Goal: Find specific page/section: Find specific page/section

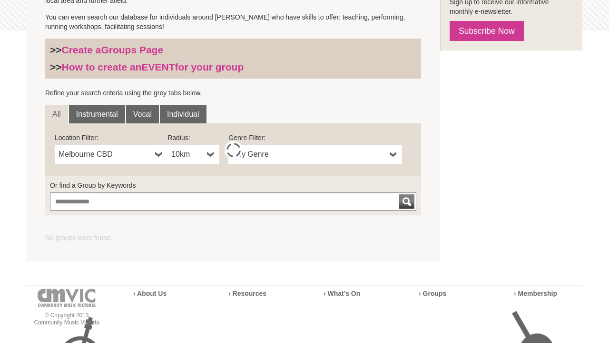
scroll to position [254, 0]
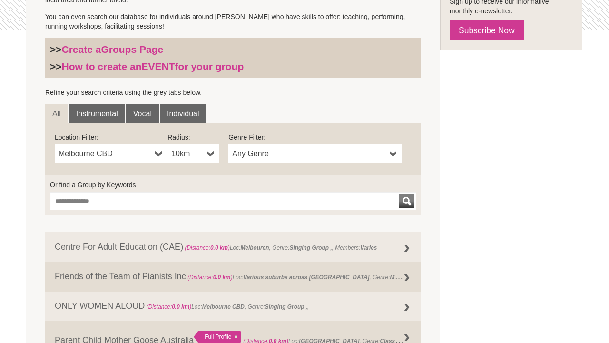
click at [126, 153] on span "Melbourne CBD" at bounding box center [105, 153] width 93 height 11
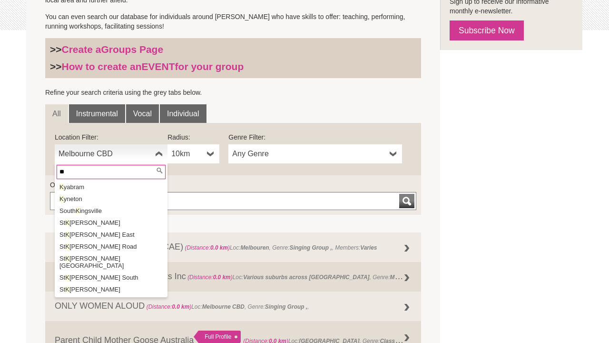
scroll to position [0, 0]
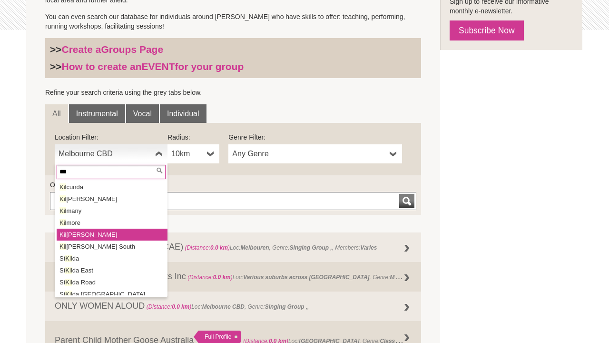
type input "***"
click at [89, 234] on li "[PERSON_NAME]" at bounding box center [112, 234] width 111 height 12
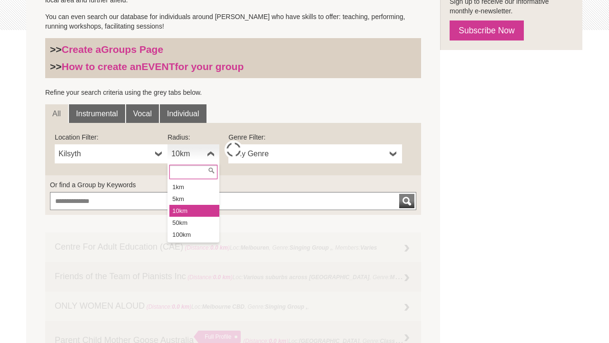
click at [213, 151] on b at bounding box center [211, 153] width 8 height 19
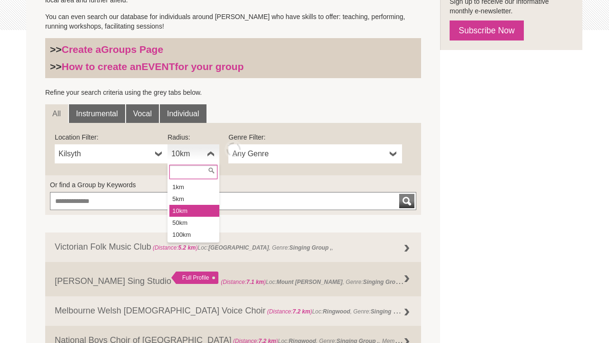
click at [197, 209] on li "10km" at bounding box center [194, 211] width 50 height 12
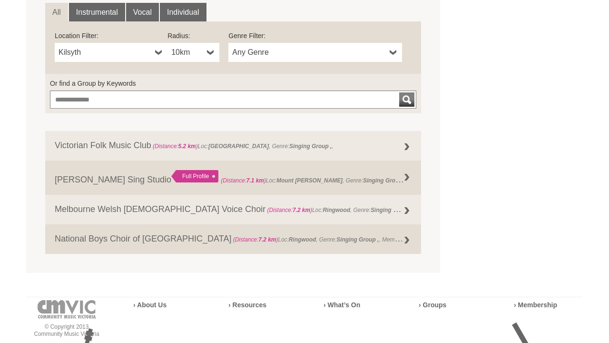
scroll to position [301, 0]
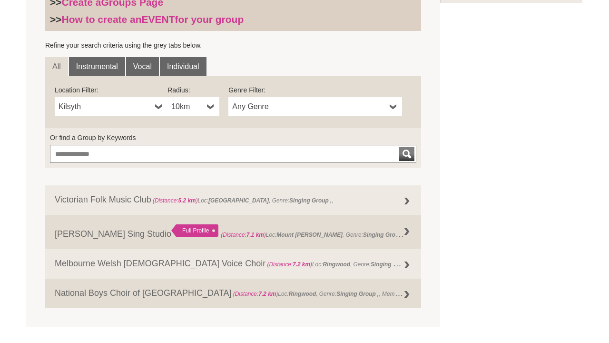
click at [208, 105] on b at bounding box center [211, 106] width 8 height 19
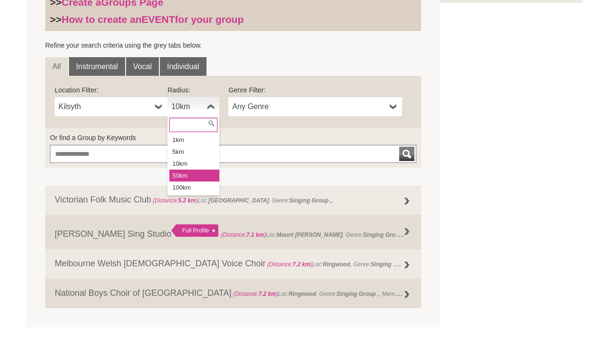
click at [195, 172] on li "50km" at bounding box center [194, 175] width 50 height 12
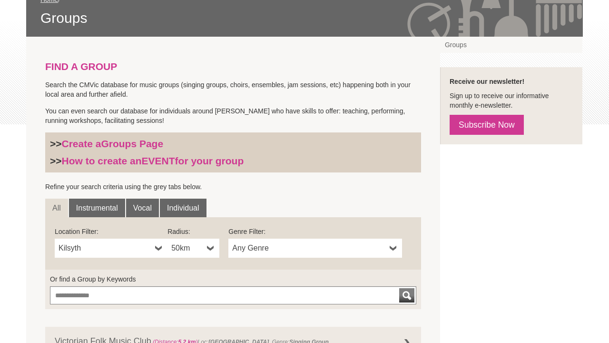
scroll to position [181, 0]
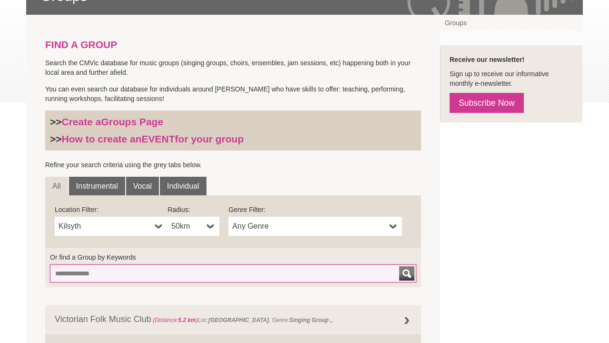
click at [118, 275] on input "Or find a Group by Keywords" at bounding box center [233, 273] width 367 height 18
type input "***"
click at [406, 271] on button "submit" at bounding box center [406, 273] width 15 height 14
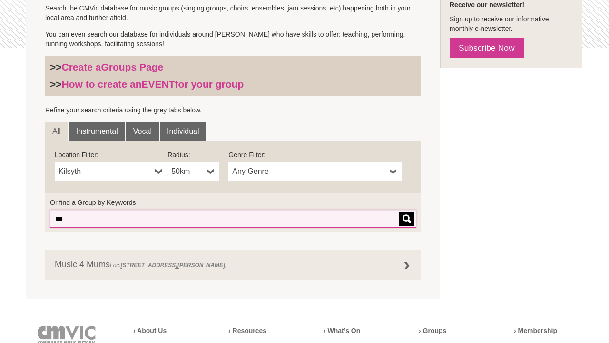
scroll to position [240, 0]
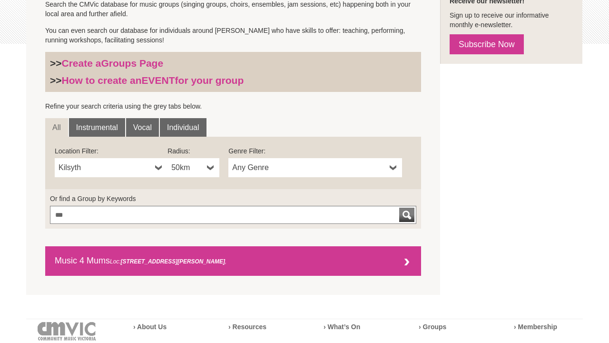
click at [146, 258] on strong "[STREET_ADDRESS][PERSON_NAME]" at bounding box center [173, 261] width 104 height 7
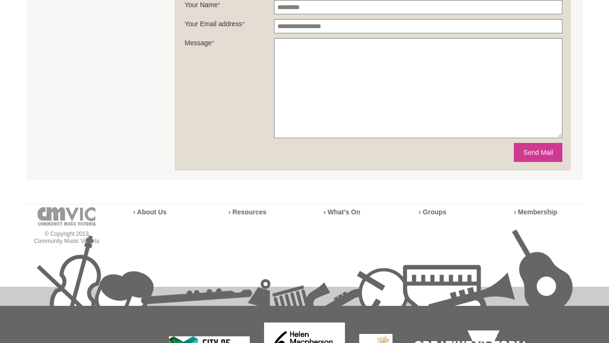
scroll to position [715, 0]
